Goal: Transaction & Acquisition: Purchase product/service

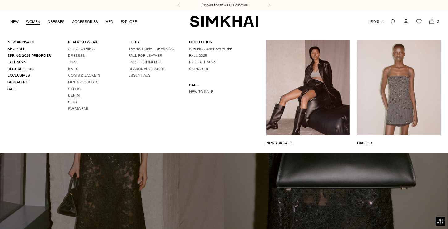
click at [80, 55] on link "Dresses" at bounding box center [76, 55] width 17 height 4
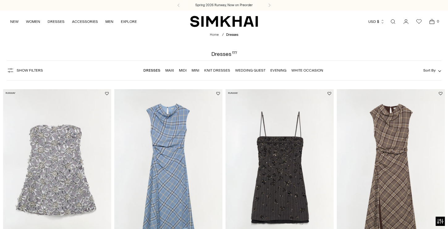
click at [277, 71] on link "Evening" at bounding box center [279, 70] width 16 height 4
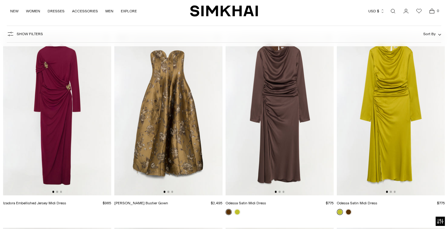
scroll to position [247, 0]
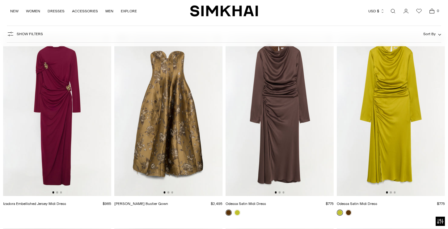
click at [19, 36] on span "Show Filters" at bounding box center [30, 34] width 26 height 4
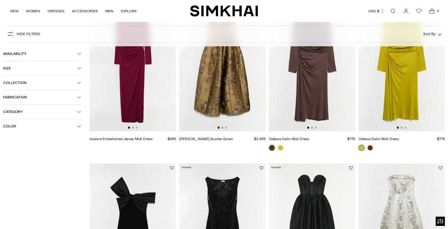
click at [79, 113] on icon "button" at bounding box center [79, 112] width 3 height 2
click at [6, 124] on icon at bounding box center [5, 123] width 3 height 3
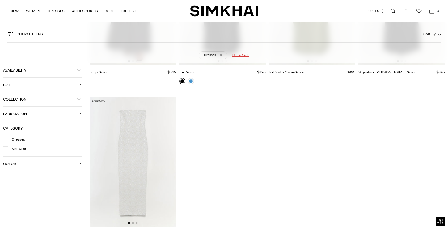
scroll to position [1617, 0]
